Goal: Find specific page/section: Find specific page/section

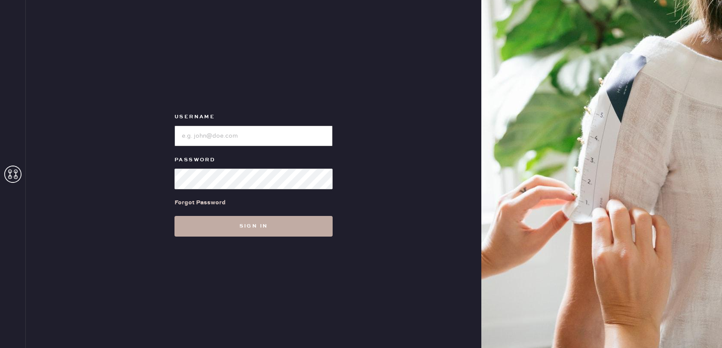
type input "[EMAIL_ADDRESS][DOMAIN_NAME]"
click at [252, 228] on button "Sign in" at bounding box center [253, 226] width 158 height 21
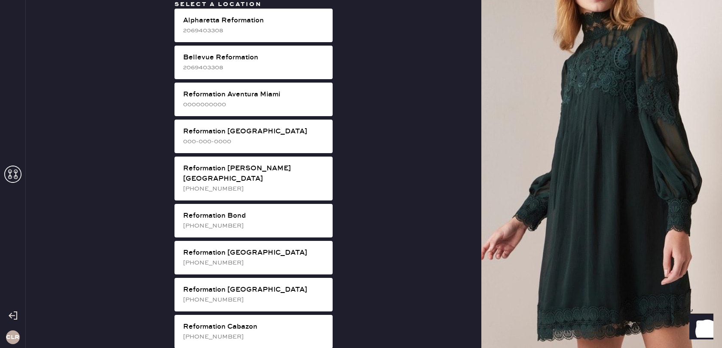
scroll to position [253, 0]
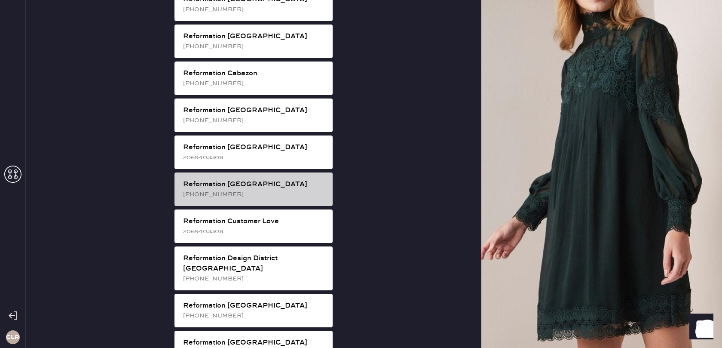
click at [265, 189] on div "[PHONE_NUMBER]" at bounding box center [254, 193] width 143 height 9
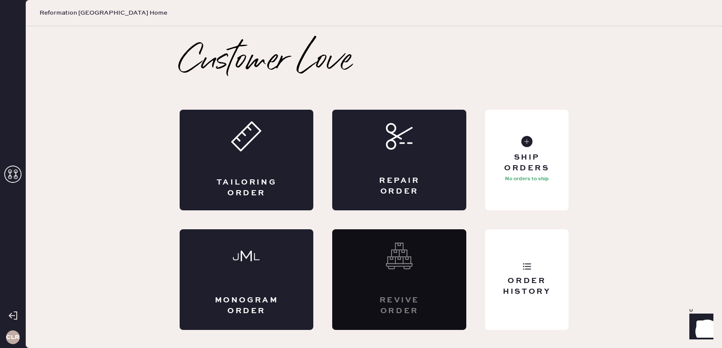
scroll to position [0, 0]
click at [516, 259] on div "Order History" at bounding box center [526, 279] width 83 height 101
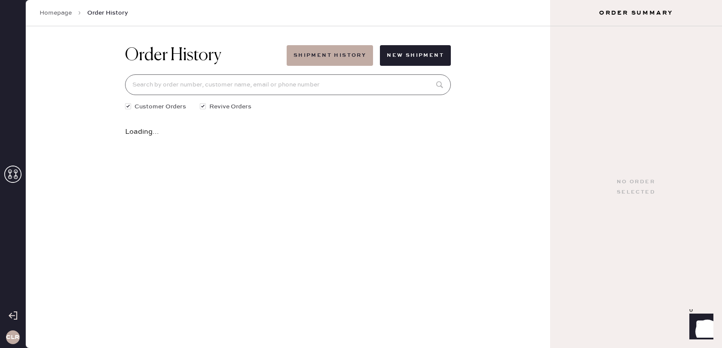
click at [389, 82] on input at bounding box center [288, 84] width 326 height 21
paste input "[EMAIL_ADDRESS][DOMAIN_NAME]"
type input "[EMAIL_ADDRESS][DOMAIN_NAME]"
click at [443, 132] on icon at bounding box center [440, 134] width 17 height 17
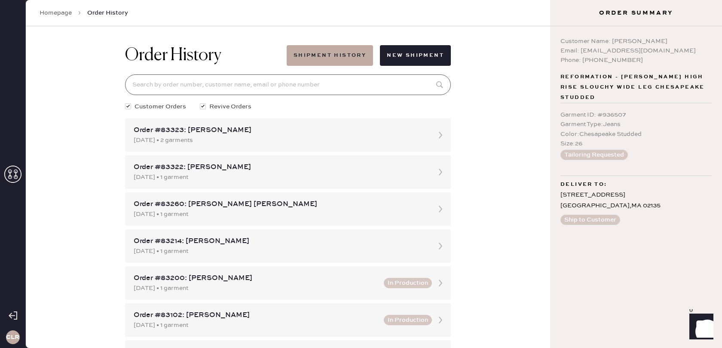
click at [207, 81] on input at bounding box center [288, 84] width 326 height 21
paste input "[EMAIL_ADDRESS][DOMAIN_NAME]"
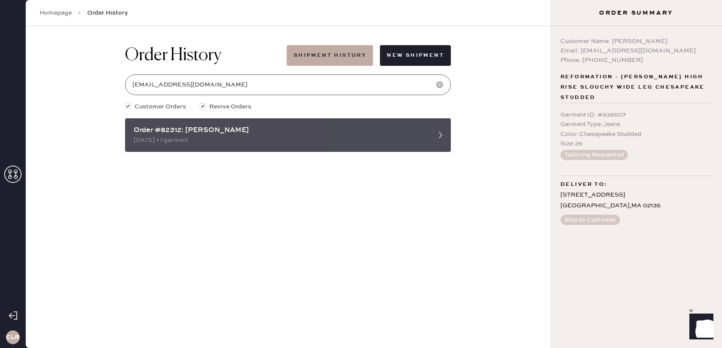
type input "[EMAIL_ADDRESS][DOMAIN_NAME]"
drag, startPoint x: 183, startPoint y: 129, endPoint x: 134, endPoint y: 130, distance: 48.1
click at [134, 130] on div "Order #82312: [PERSON_NAME]" at bounding box center [280, 130] width 293 height 10
copy div "Order #82312:"
click at [177, 133] on div "Order #82312: [PERSON_NAME]" at bounding box center [280, 130] width 293 height 10
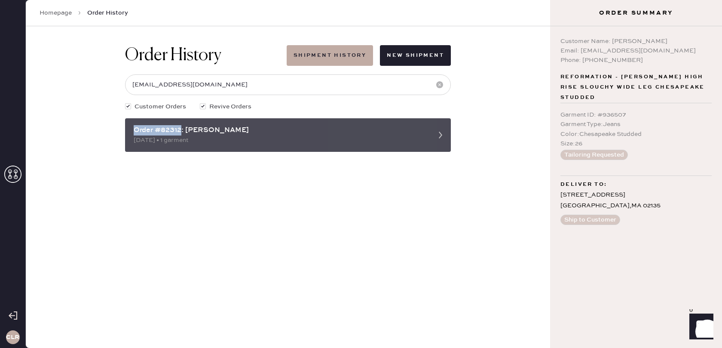
drag, startPoint x: 182, startPoint y: 131, endPoint x: 135, endPoint y: 131, distance: 46.8
click at [135, 131] on div "Order #82312: [PERSON_NAME]" at bounding box center [280, 130] width 293 height 10
copy div "Order #82312"
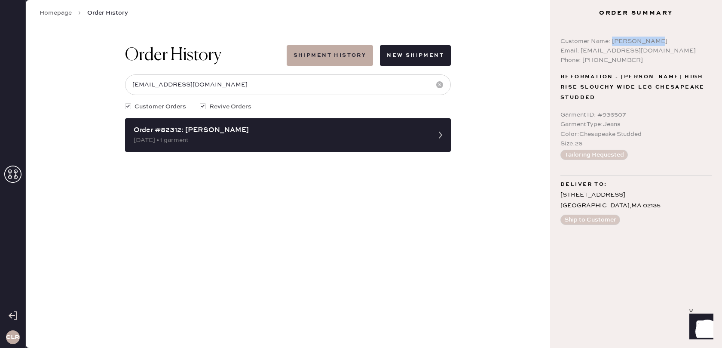
drag, startPoint x: 613, startPoint y: 42, endPoint x: 654, endPoint y: 42, distance: 41.7
click at [654, 42] on div "Customer Name: [PERSON_NAME]" at bounding box center [635, 41] width 151 height 9
copy div "[PERSON_NAME]"
